Goal: Information Seeking & Learning: Learn about a topic

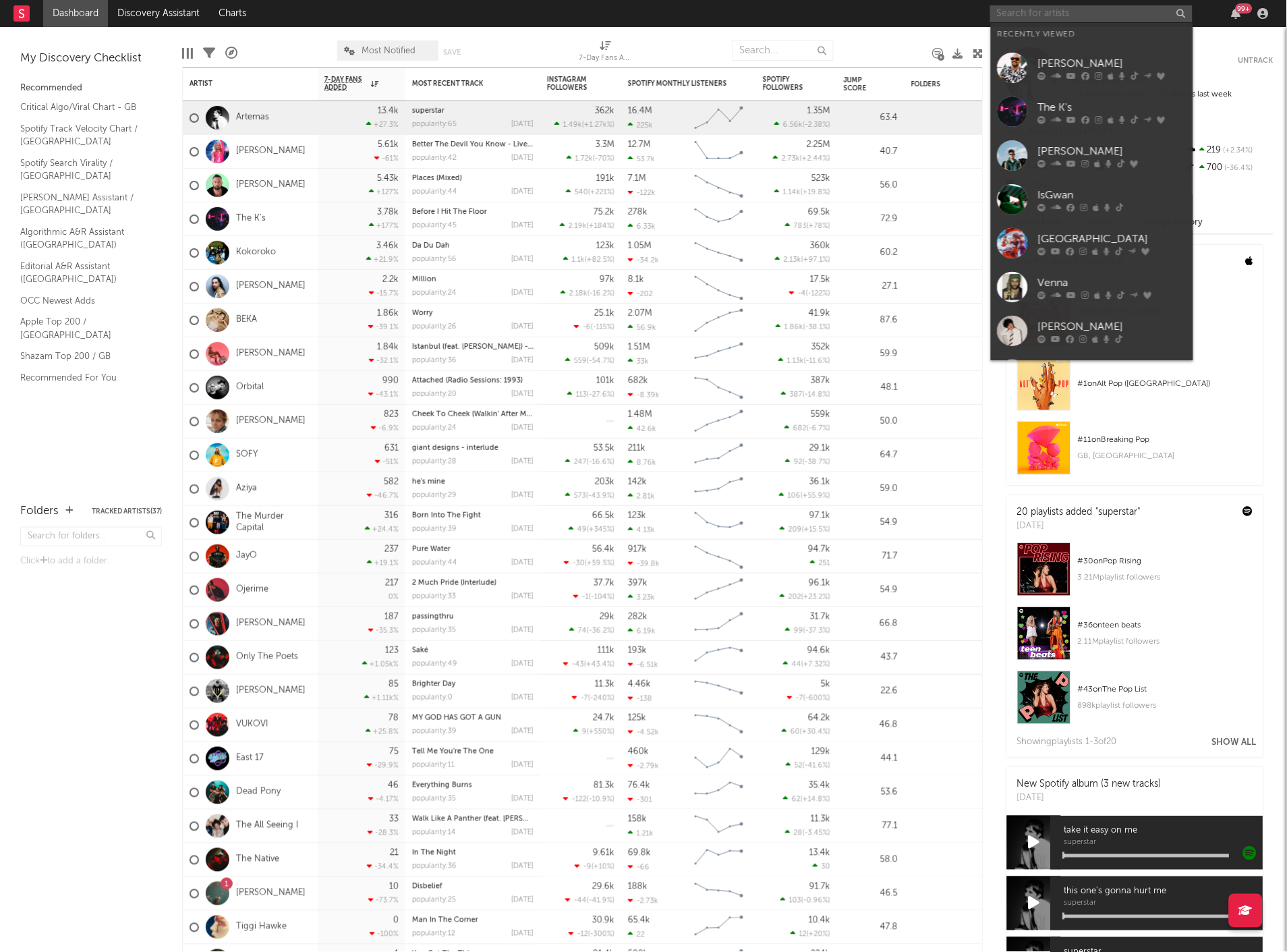
click at [1034, 16] on input "text" at bounding box center [1091, 13] width 202 height 17
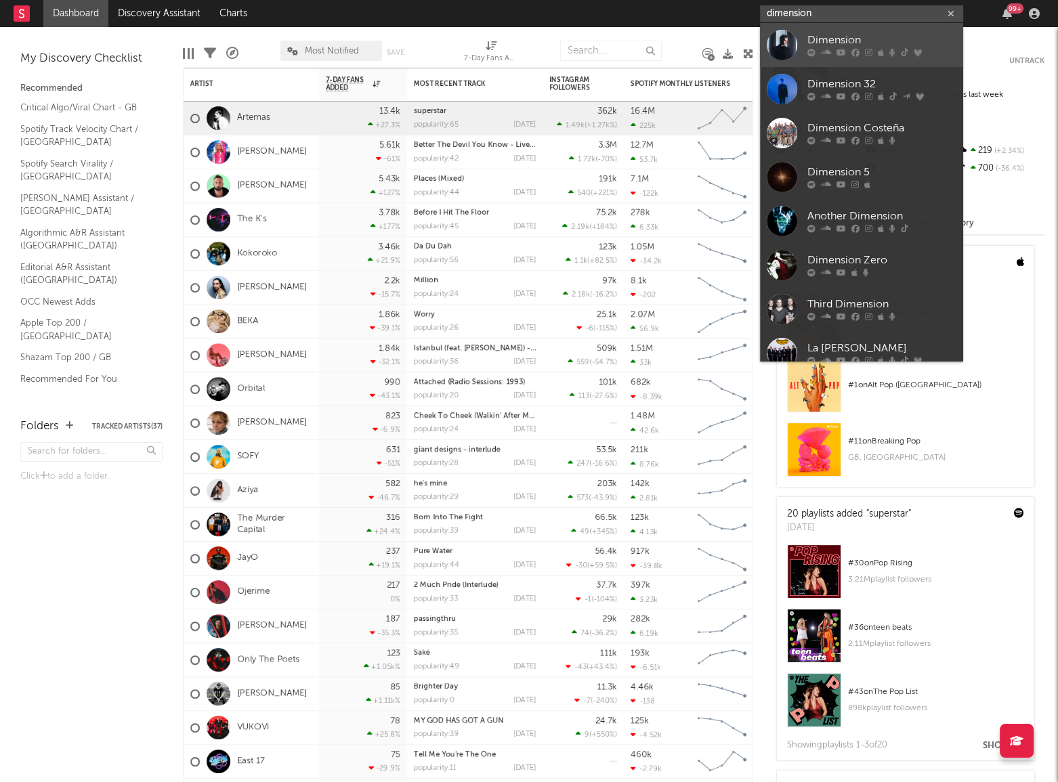
type input "dimension"
click at [850, 40] on div "Dimension" at bounding box center [881, 41] width 149 height 16
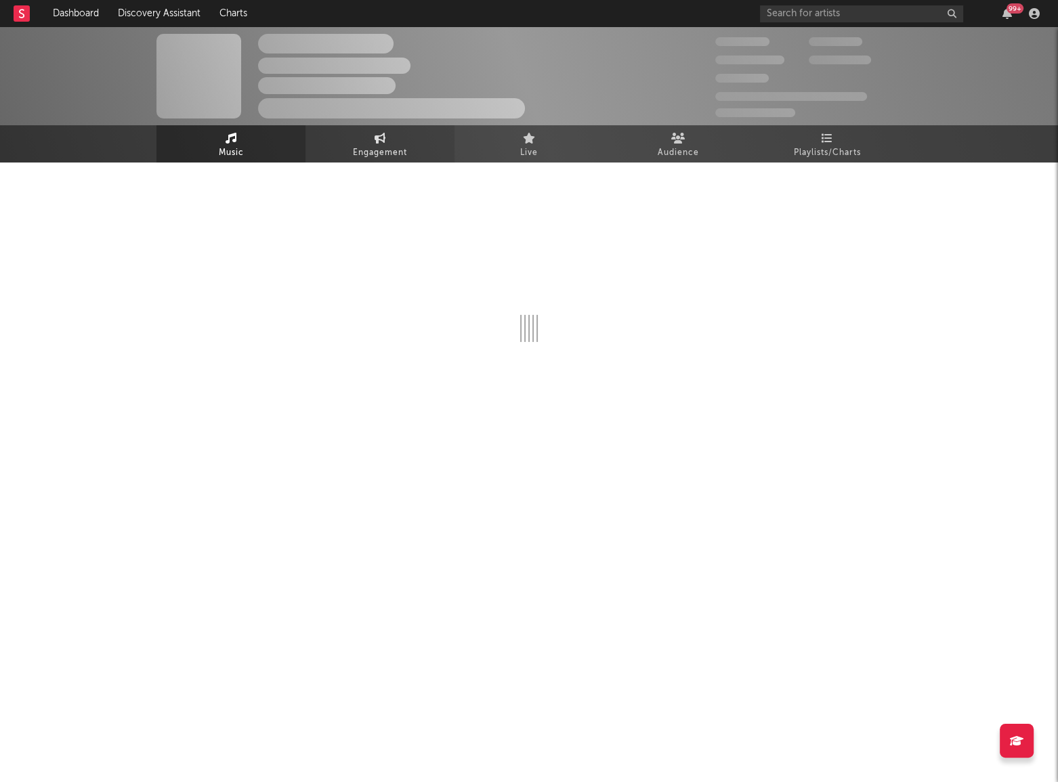
click at [413, 137] on link "Engagement" at bounding box center [379, 143] width 149 height 37
select select "1w"
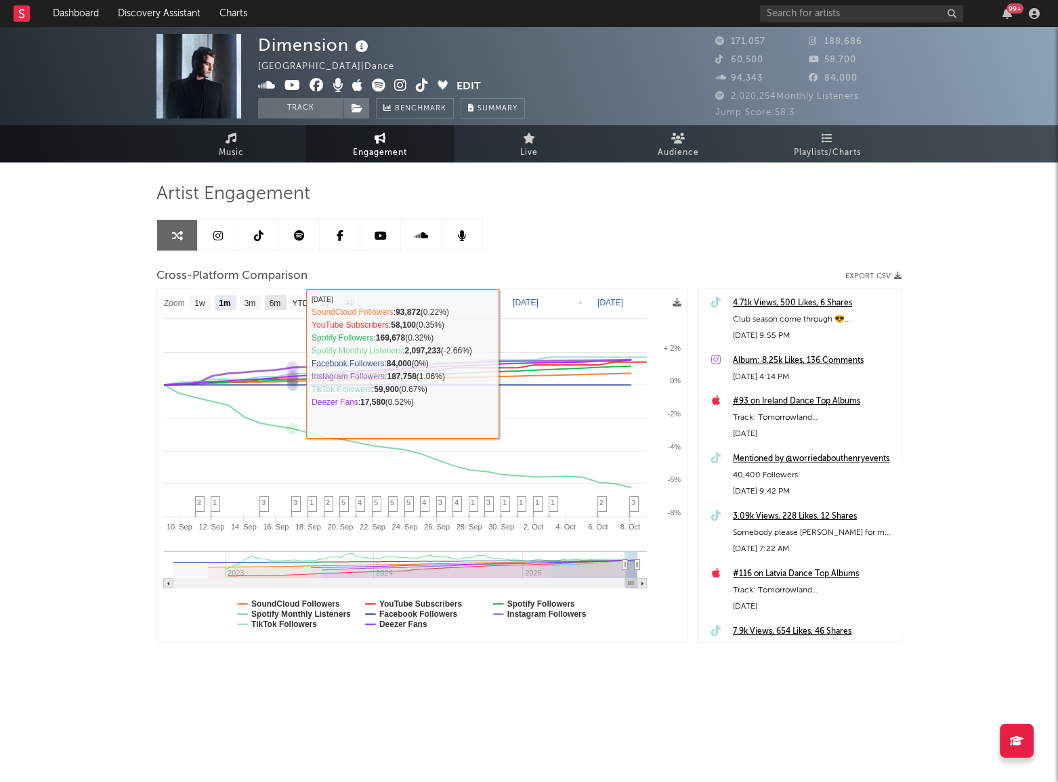
drag, startPoint x: 272, startPoint y: 299, endPoint x: 283, endPoint y: 300, distance: 10.9
click at [272, 299] on text "6m" at bounding box center [276, 303] width 12 height 9
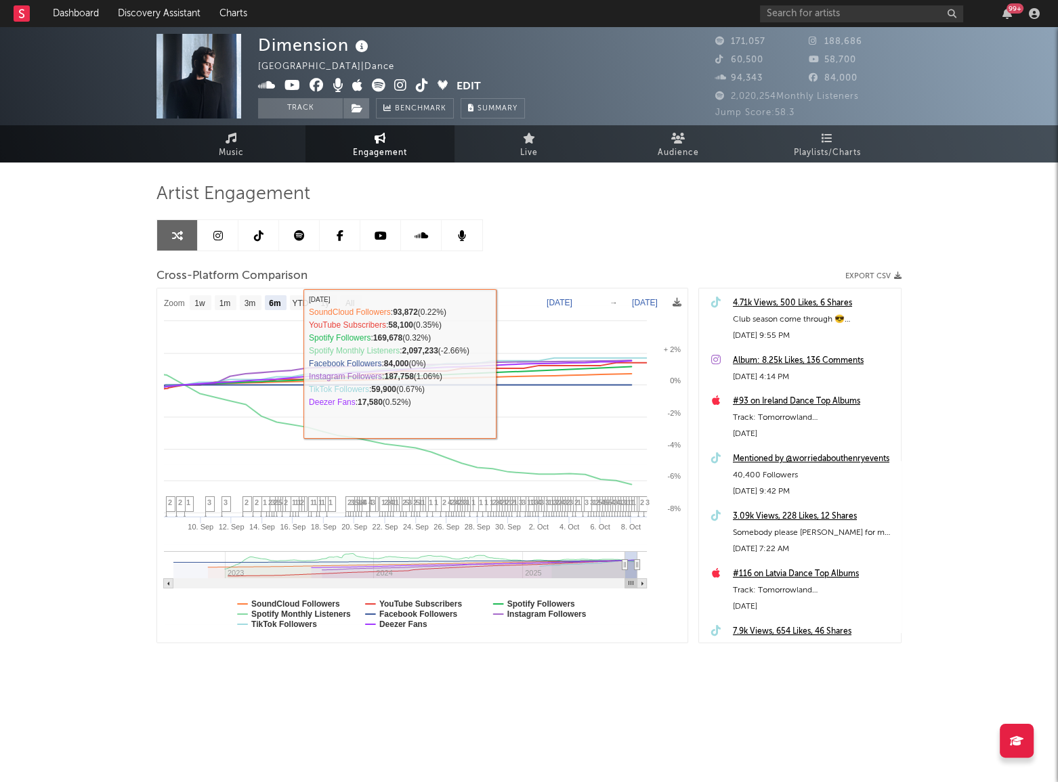
select select "6m"
type input "[DATE]"
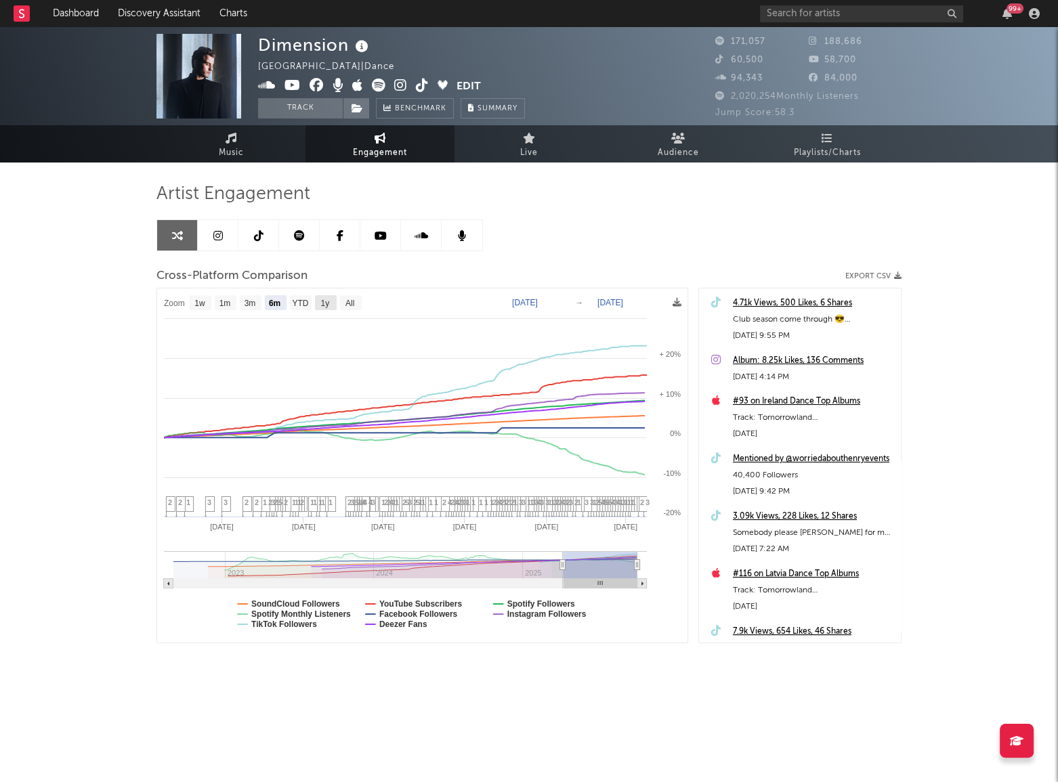
click at [326, 305] on text "1y" at bounding box center [325, 303] width 9 height 9
select select "1y"
type input "[DATE]"
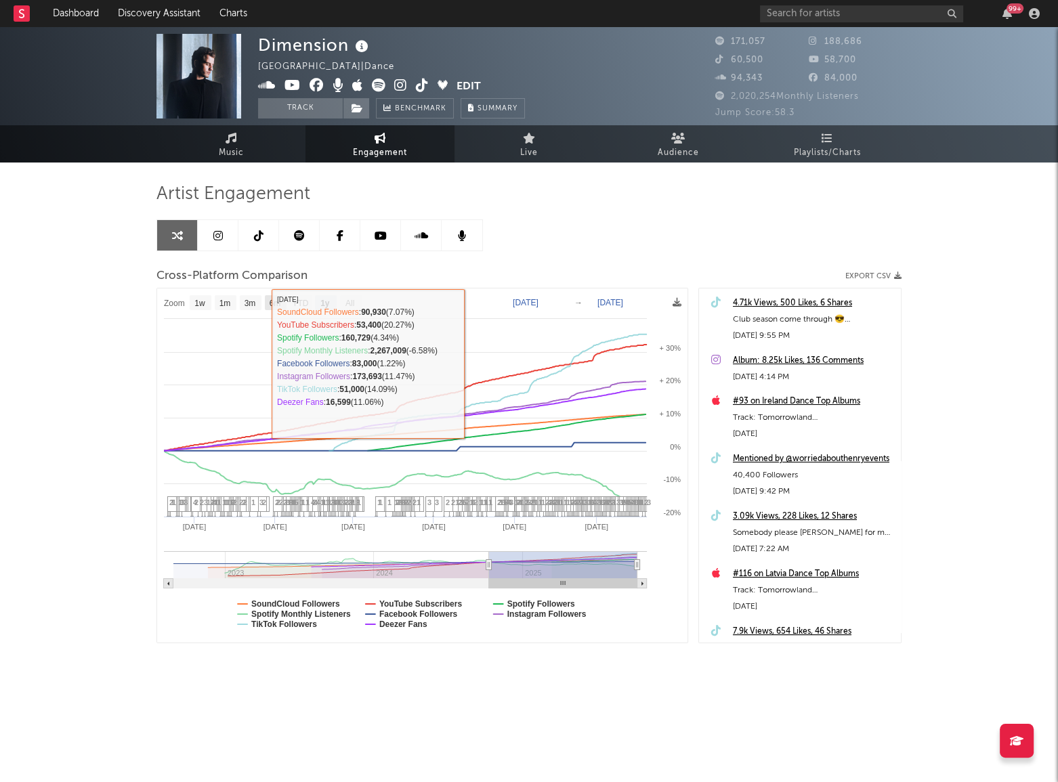
click at [283, 301] on rect at bounding box center [276, 302] width 22 height 15
select select "6m"
type input "[DATE]"
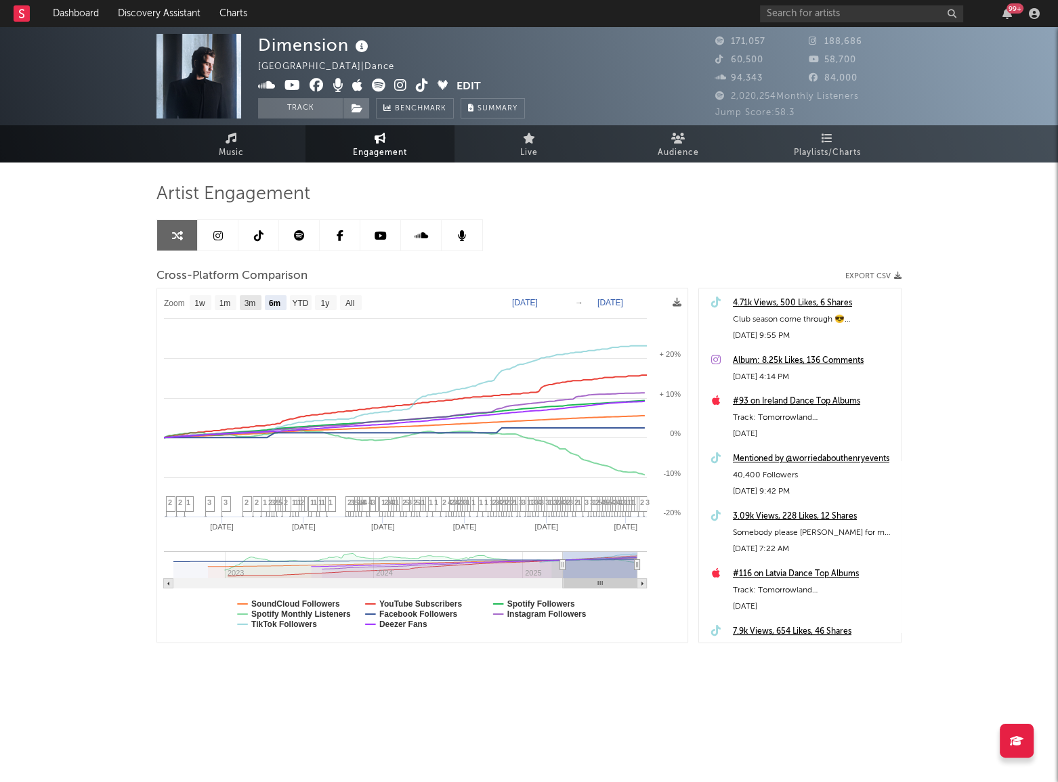
click at [256, 303] on text "3m" at bounding box center [250, 303] width 12 height 9
select select "3m"
type input "[DATE]"
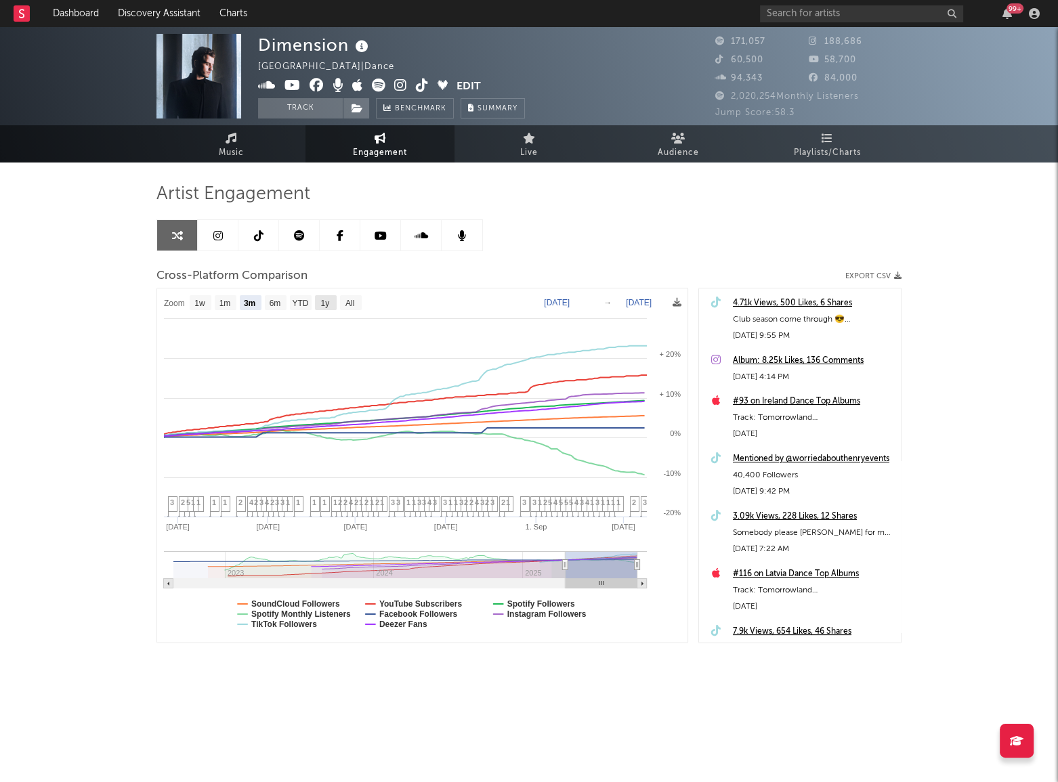
select select "3m"
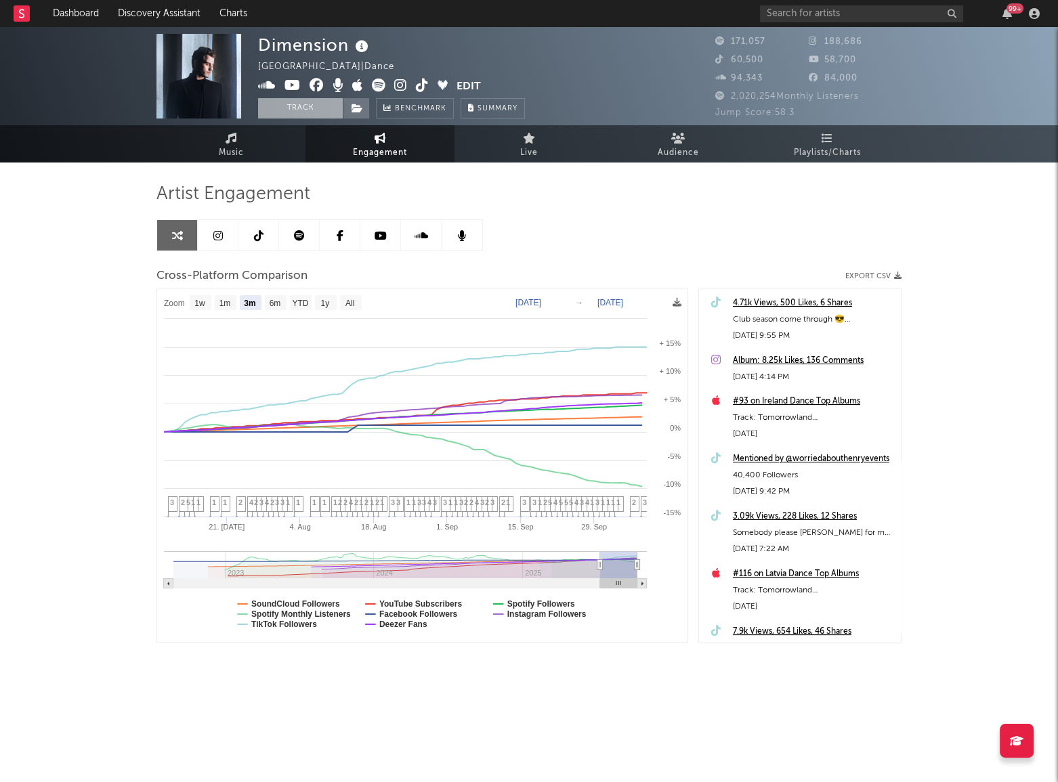
click at [311, 112] on button "Track" at bounding box center [300, 108] width 85 height 20
select select "1w"
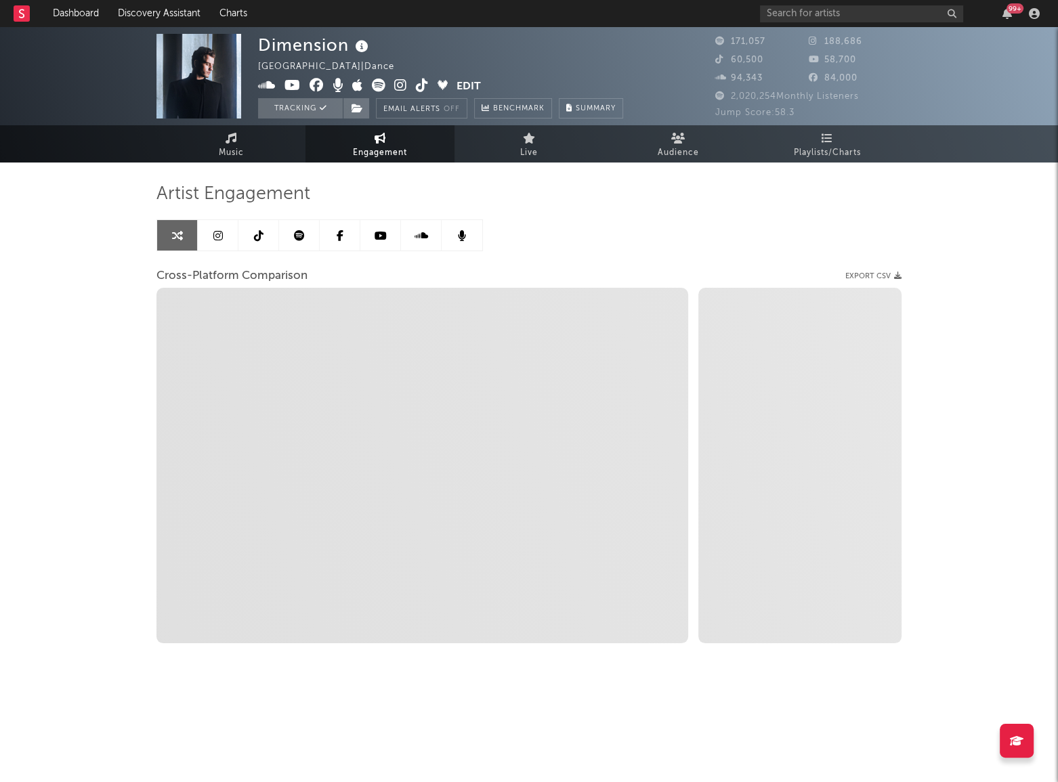
select select "1m"
